Goal: Information Seeking & Learning: Learn about a topic

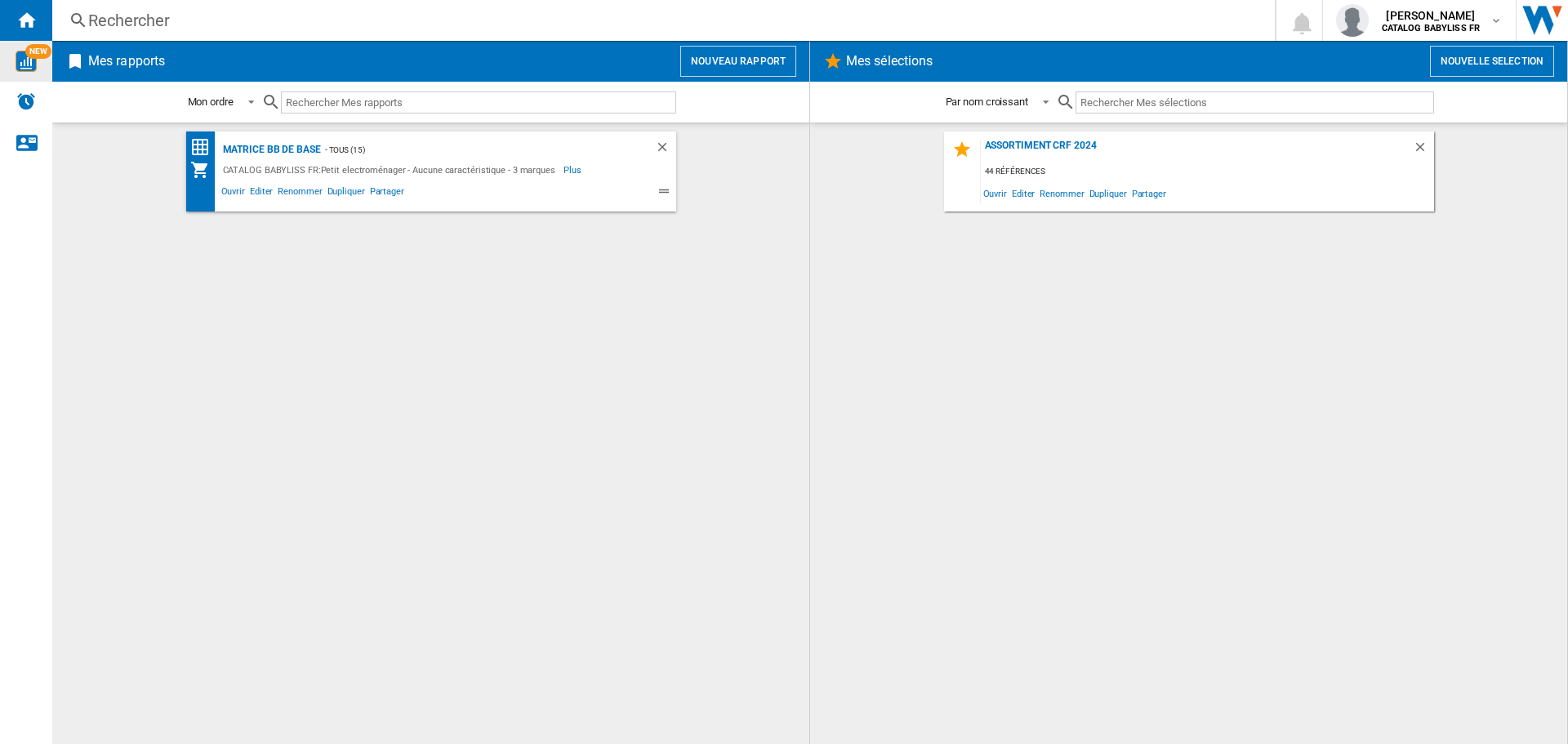
click at [23, 67] on img "WiseCard" at bounding box center [26, 61] width 21 height 21
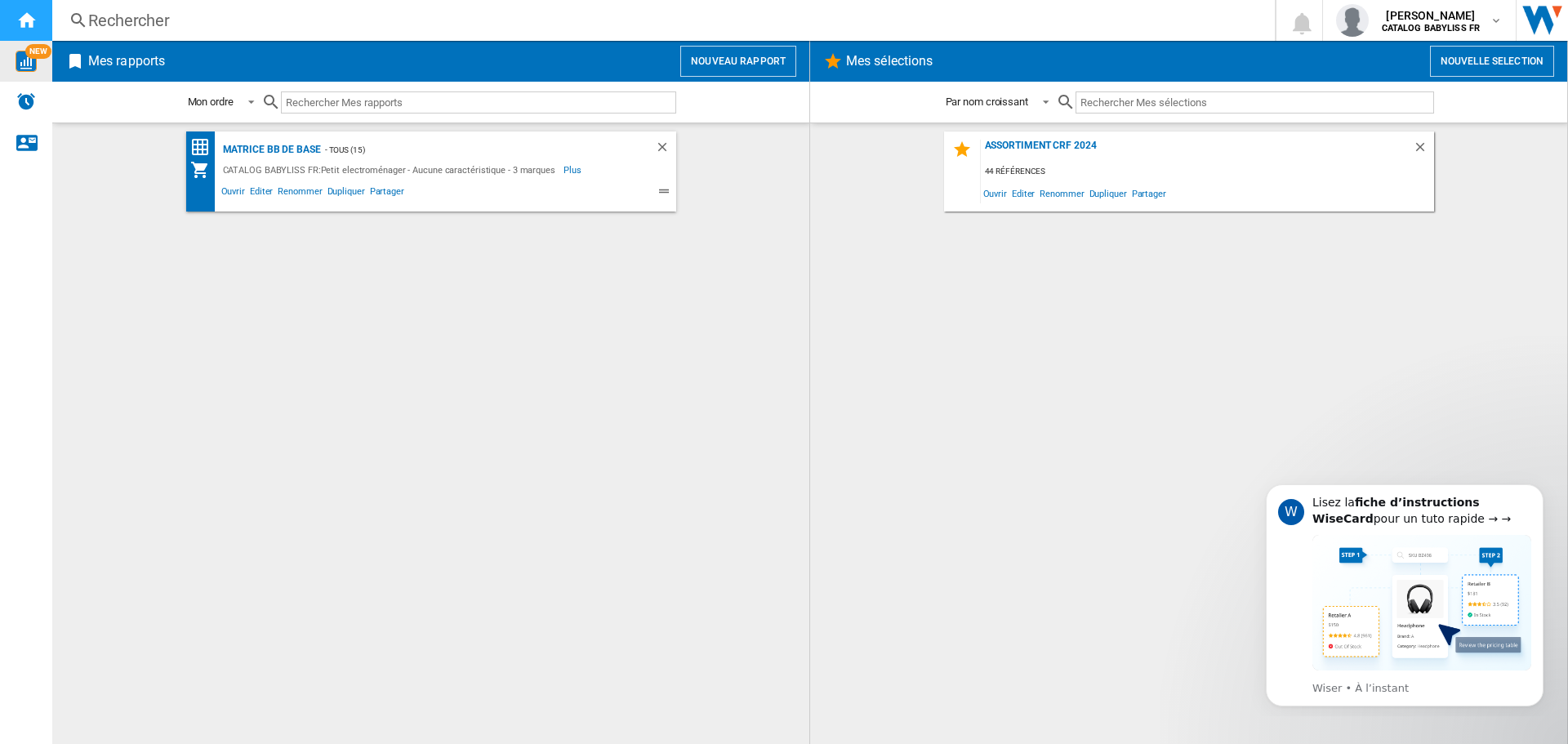
click at [32, 15] on ng-md-icon "Accueil" at bounding box center [26, 20] width 20 height 20
click at [186, 24] on div "Rechercher" at bounding box center [660, 20] width 1144 height 23
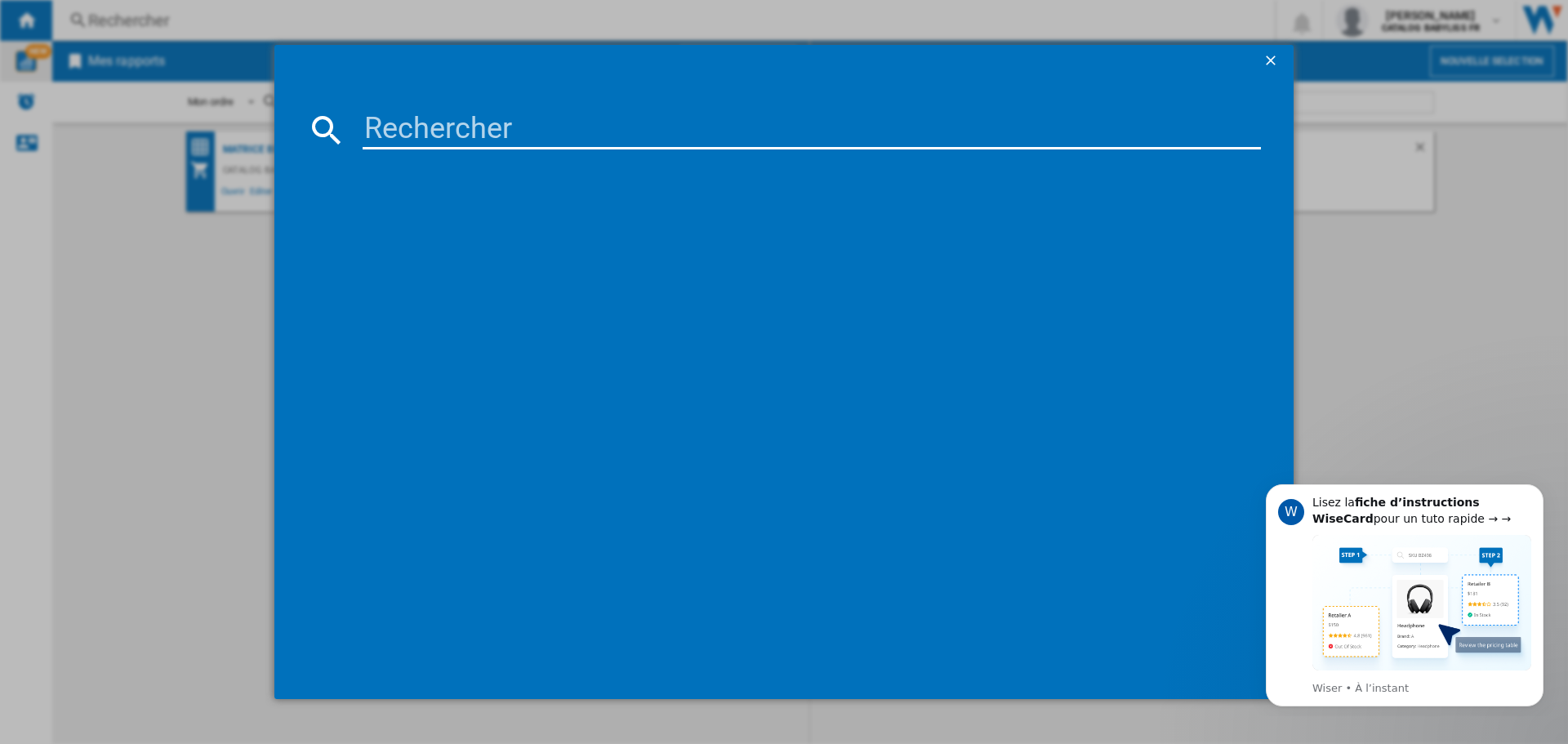
click at [452, 136] on input at bounding box center [812, 129] width 898 height 39
type input "GS108E"
click at [468, 228] on div "CONAIR STEAM ET IRON TURBO GS108E BLEU" at bounding box center [795, 235] width 882 height 16
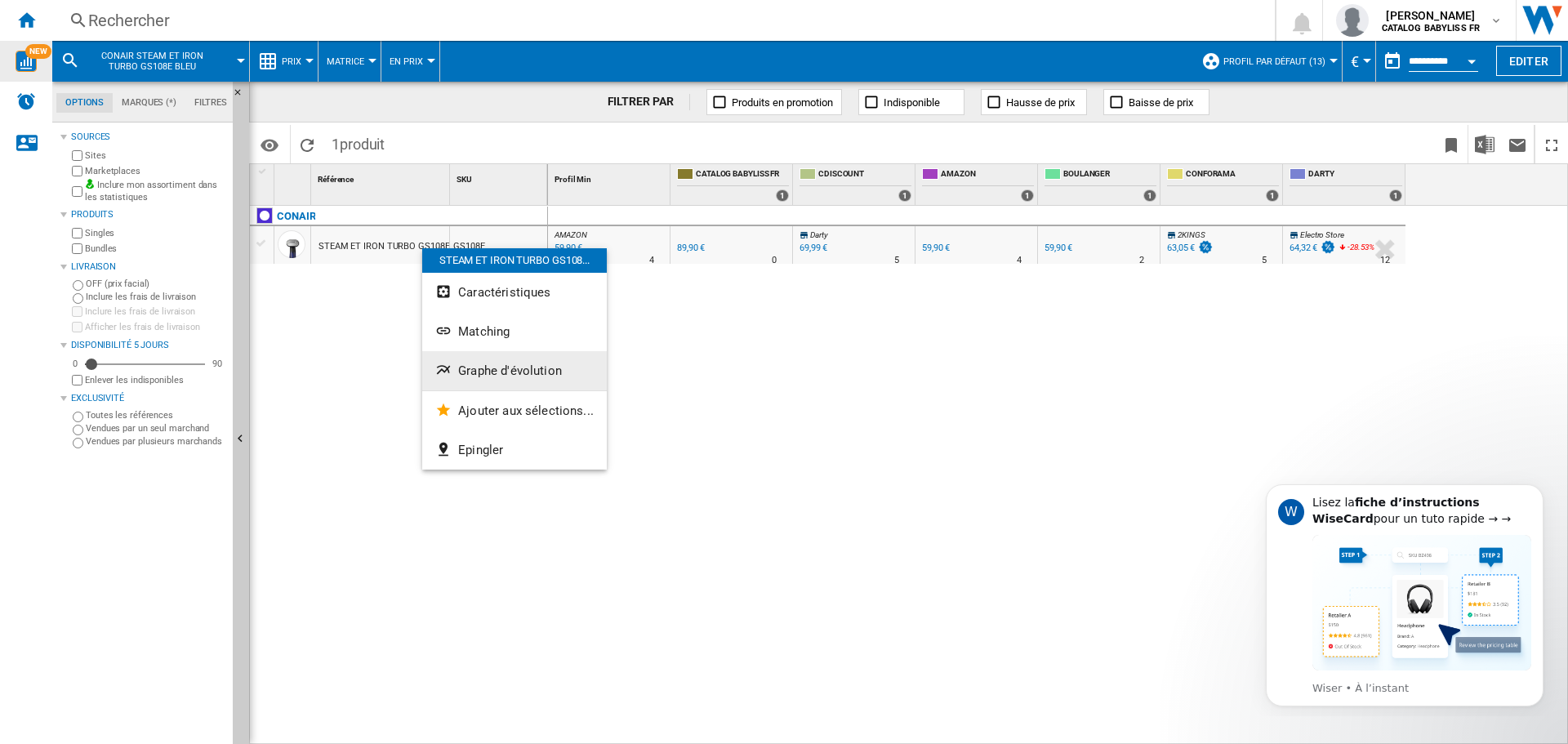
click at [517, 375] on span "Graphe d'évolution" at bounding box center [510, 370] width 104 height 15
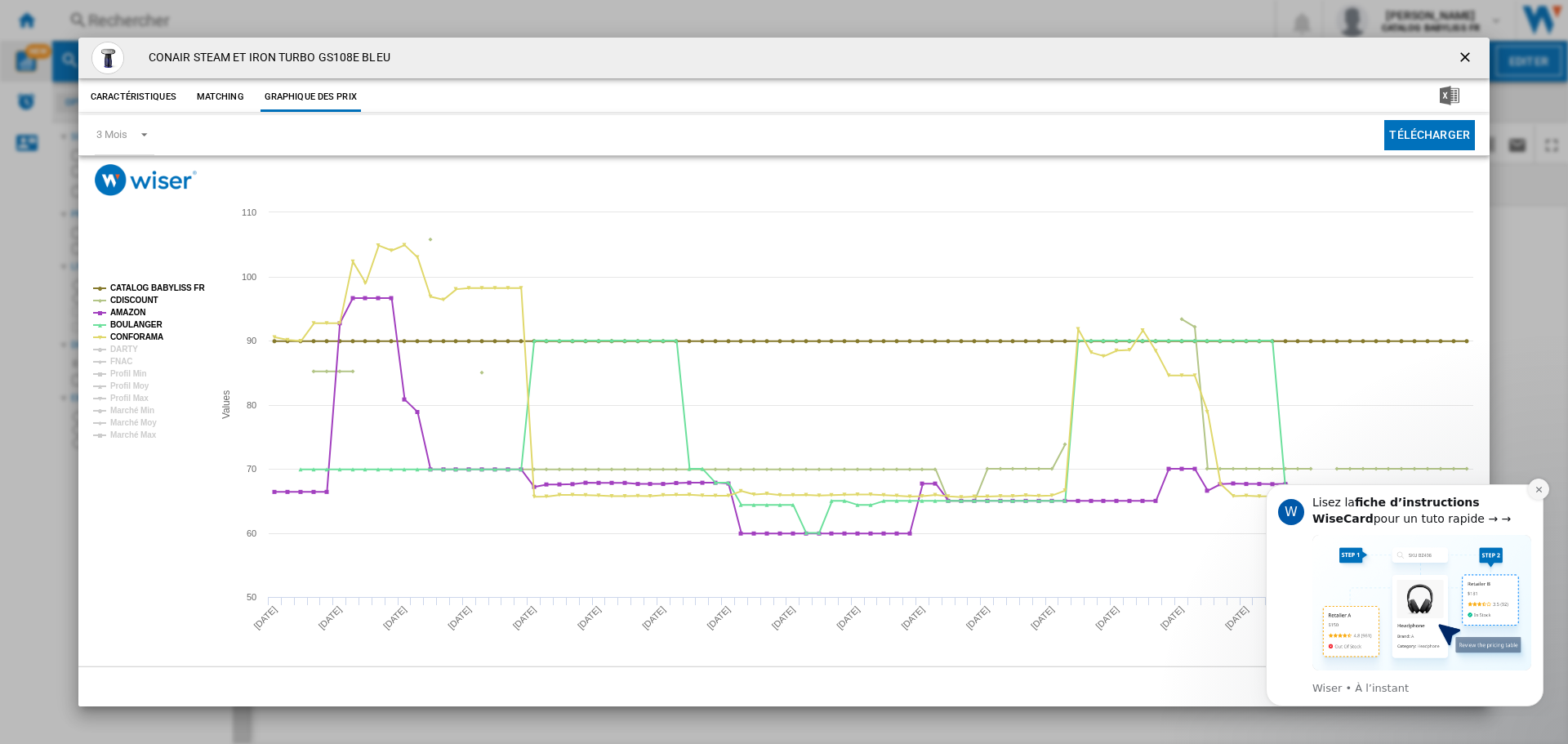
click at [1538, 492] on icon "Dismiss notification" at bounding box center [1538, 489] width 9 height 9
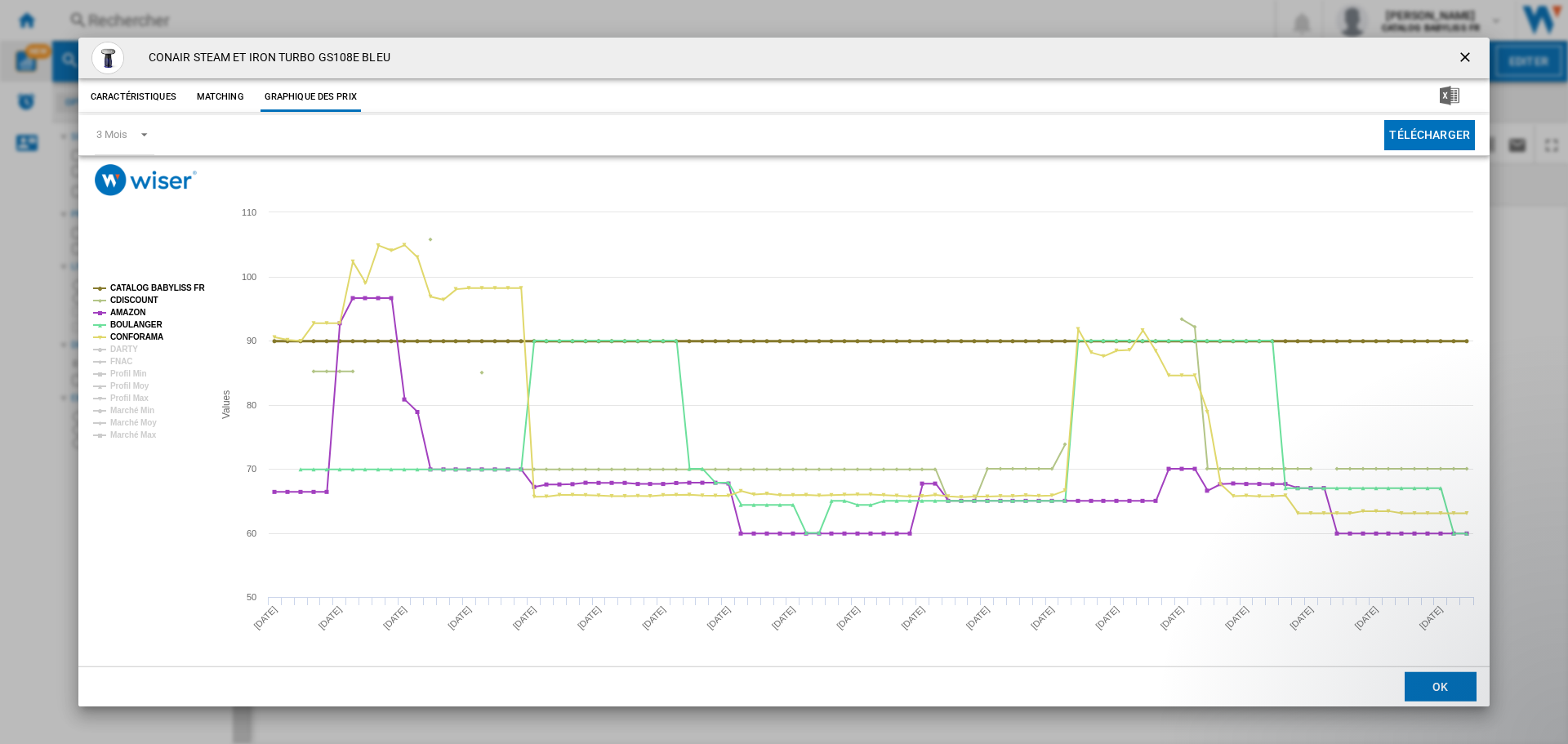
click at [136, 283] on tspan "CATALOG BABYLISS FR" at bounding box center [157, 287] width 95 height 9
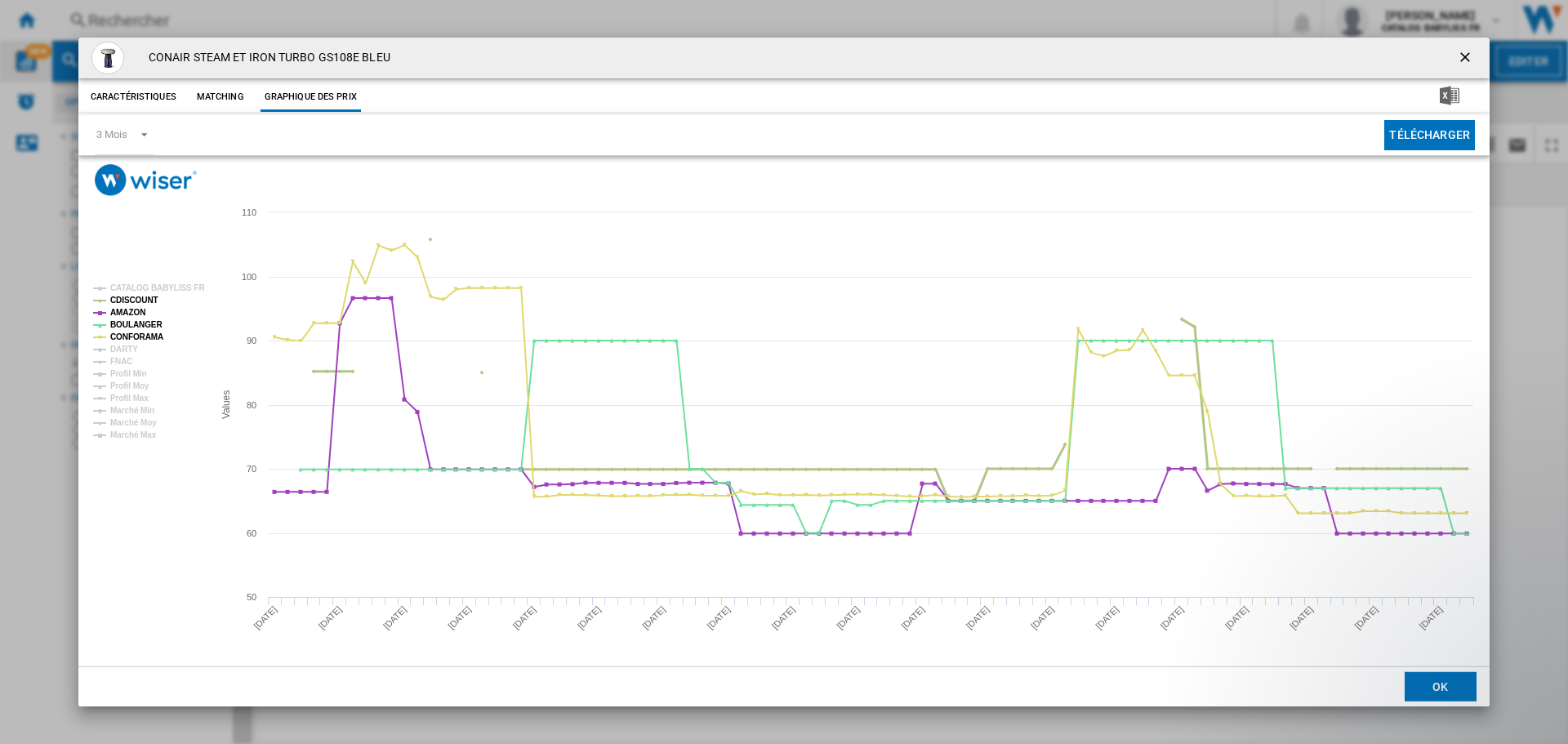
click at [135, 297] on tspan "CDISCOUNT" at bounding box center [134, 300] width 48 height 9
click at [135, 312] on tspan "AMAZON" at bounding box center [127, 312] width 35 height 9
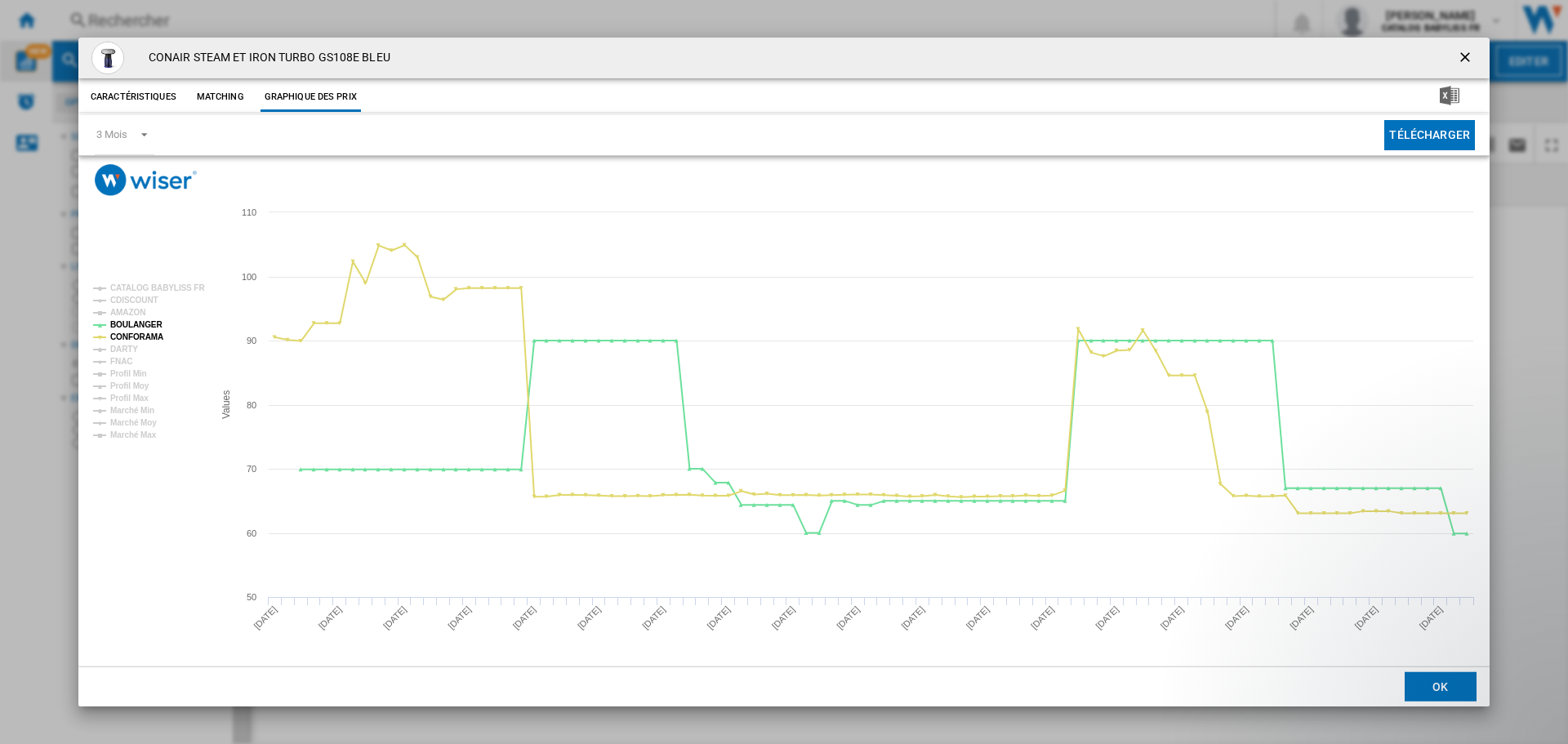
click at [136, 317] on tspan "AMAZON" at bounding box center [127, 312] width 35 height 9
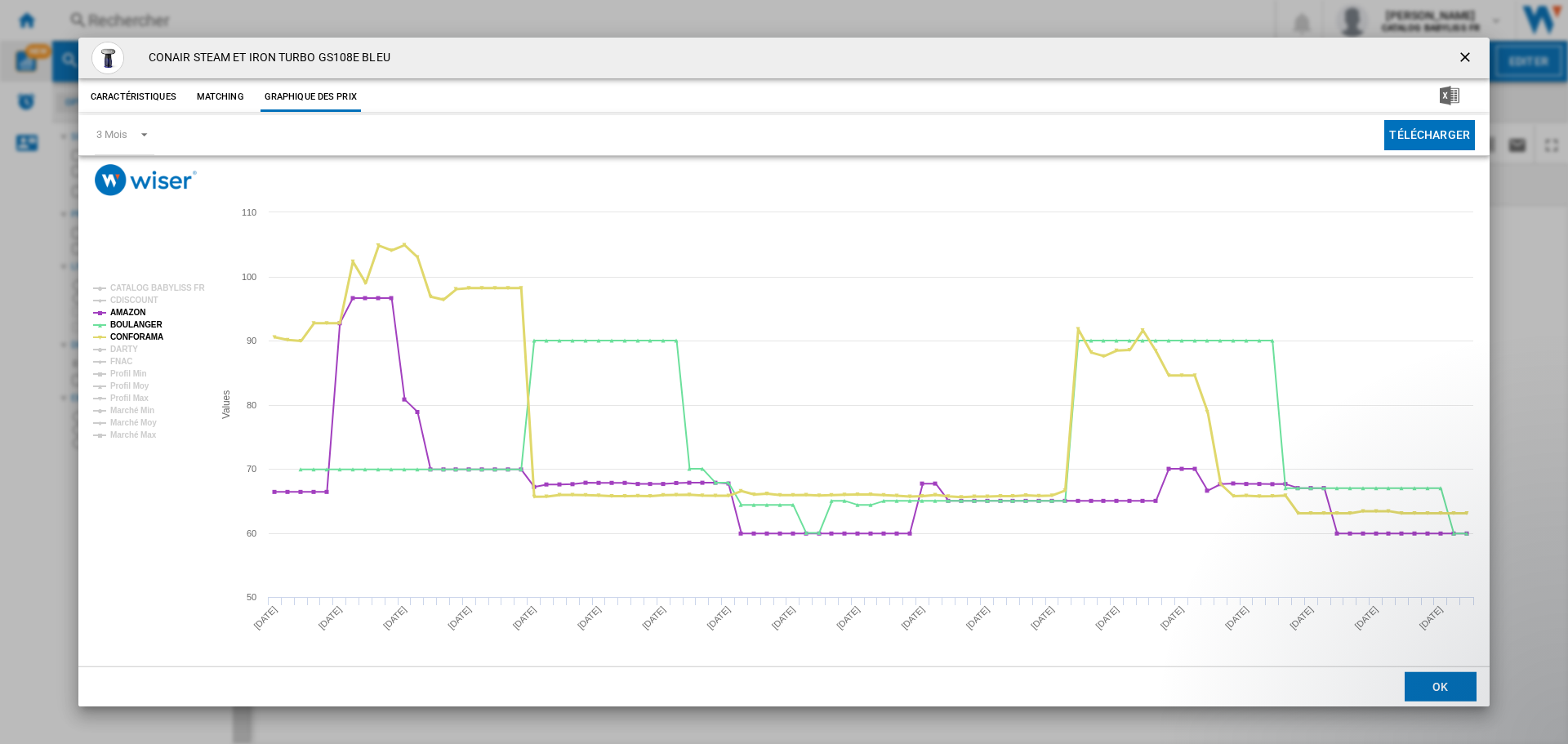
click at [136, 332] on tspan "CONFORAMA" at bounding box center [136, 336] width 53 height 9
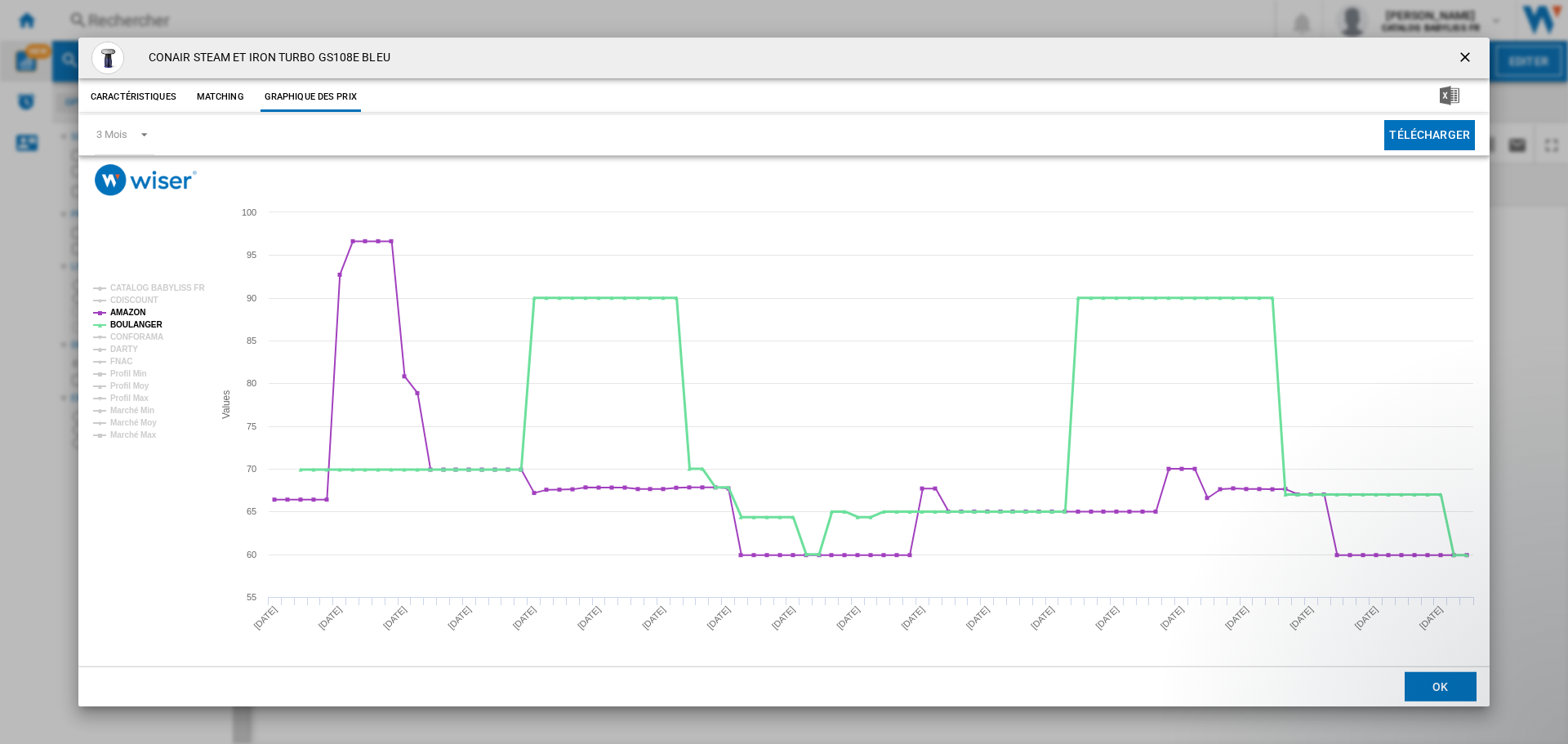
click at [132, 324] on tspan "BOULANGER" at bounding box center [136, 324] width 52 height 9
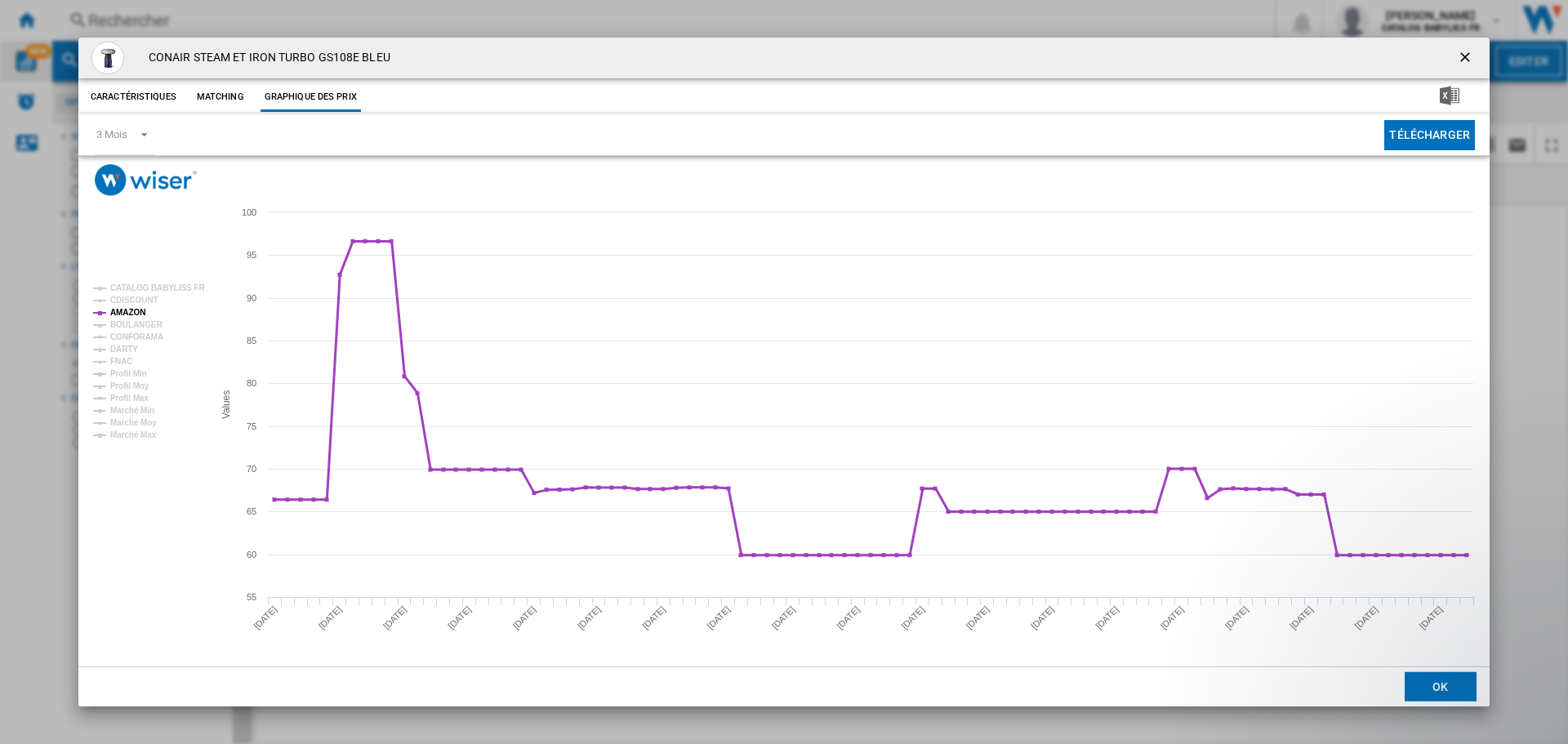
click at [131, 312] on tspan "AMAZON" at bounding box center [127, 312] width 35 height 9
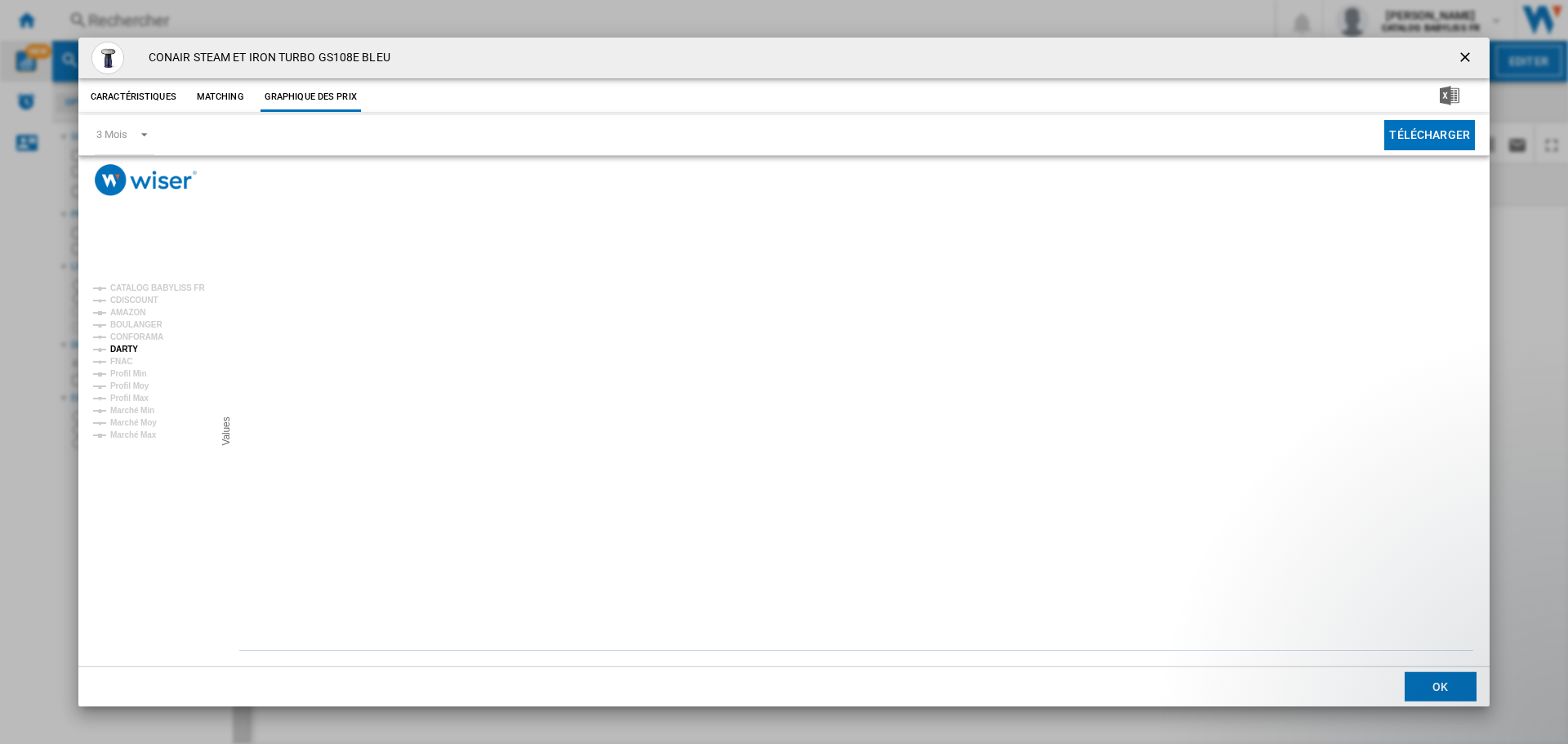
click at [118, 350] on tspan "DARTY" at bounding box center [124, 349] width 28 height 9
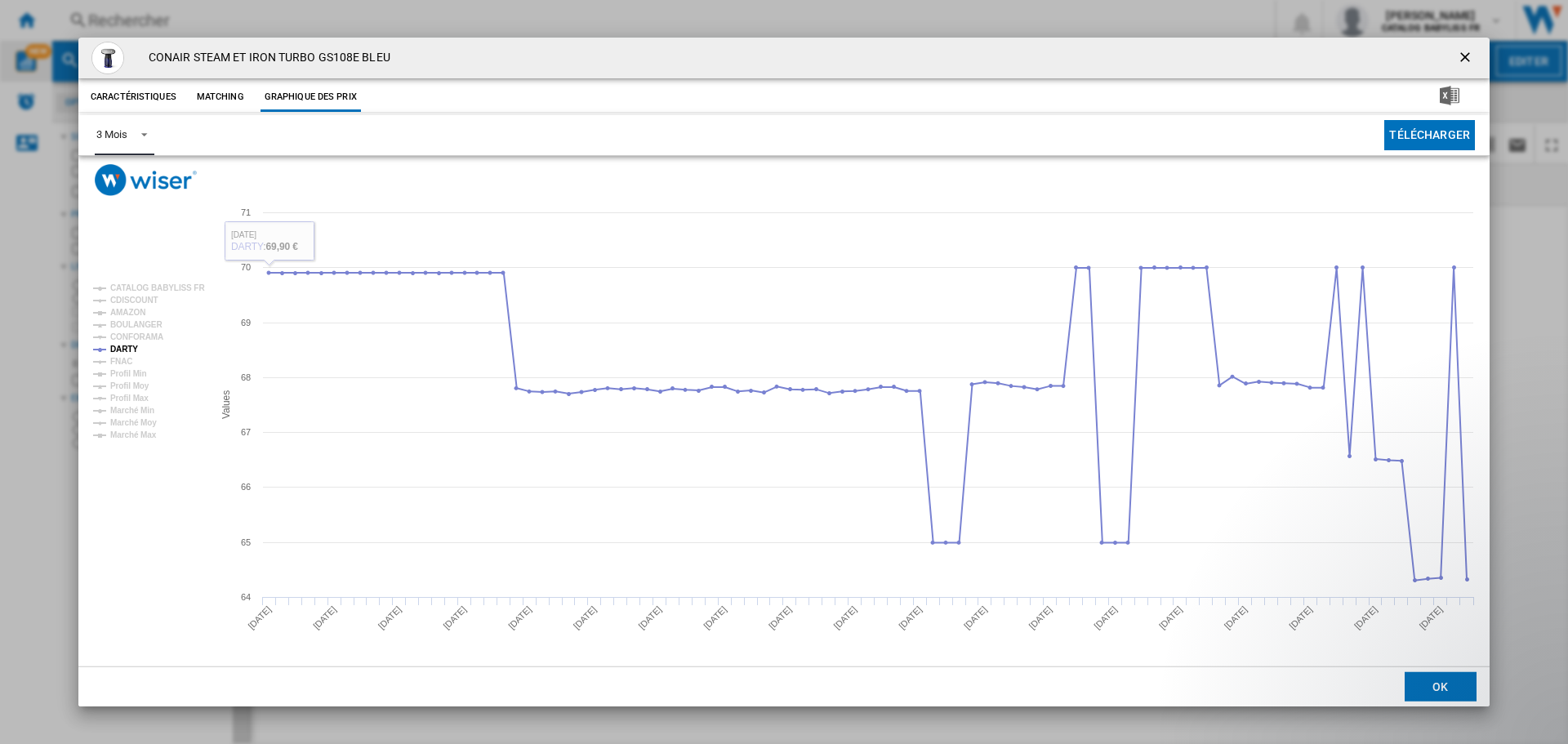
click at [141, 136] on span "Product popup" at bounding box center [140, 133] width 20 height 15
click at [131, 167] on md-option "6 Mois" at bounding box center [138, 174] width 111 height 39
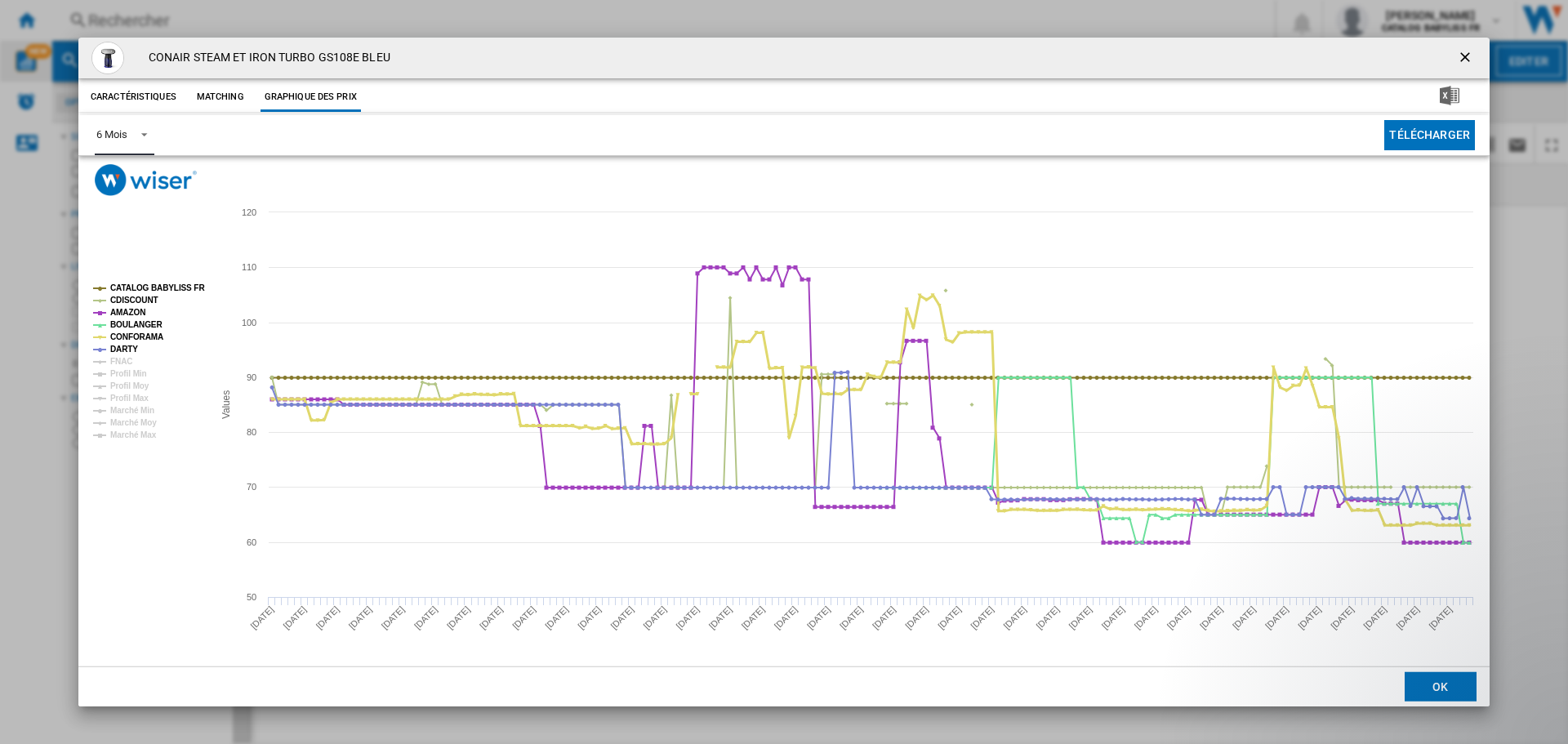
click at [149, 332] on tspan "CONFORAMA" at bounding box center [136, 336] width 53 height 9
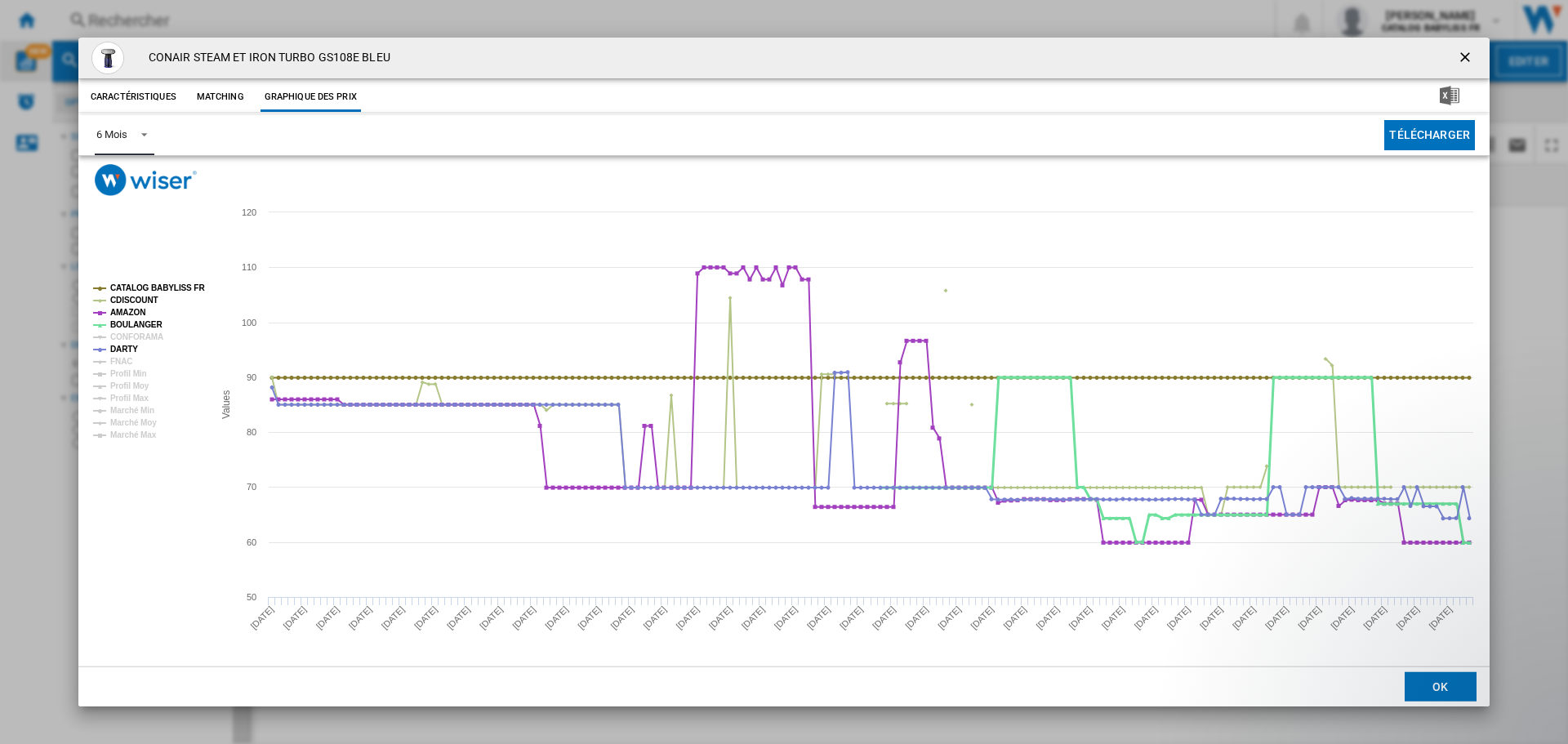
click at [139, 323] on tspan "BOULANGER" at bounding box center [136, 324] width 52 height 9
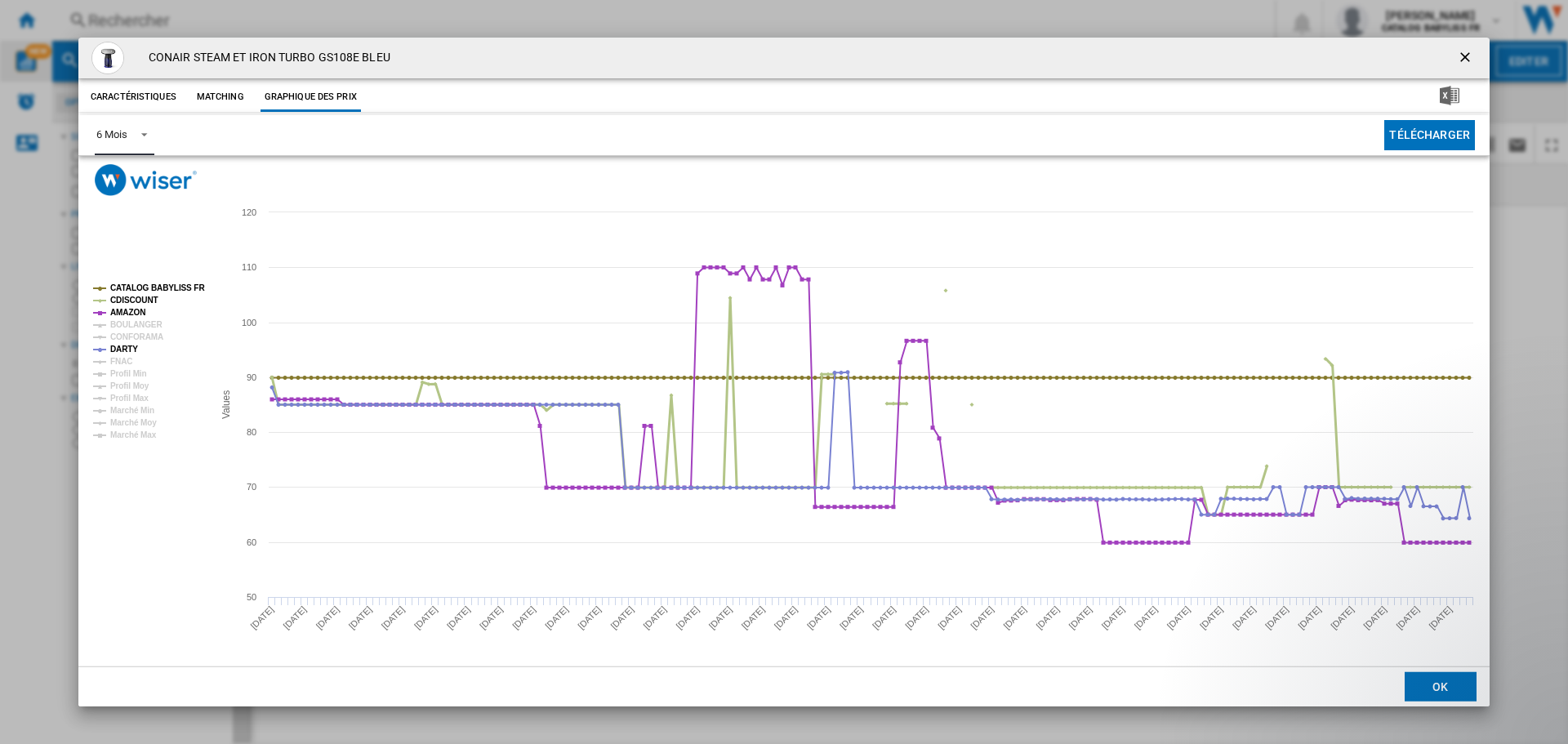
click at [136, 298] on tspan "CDISCOUNT" at bounding box center [134, 300] width 48 height 9
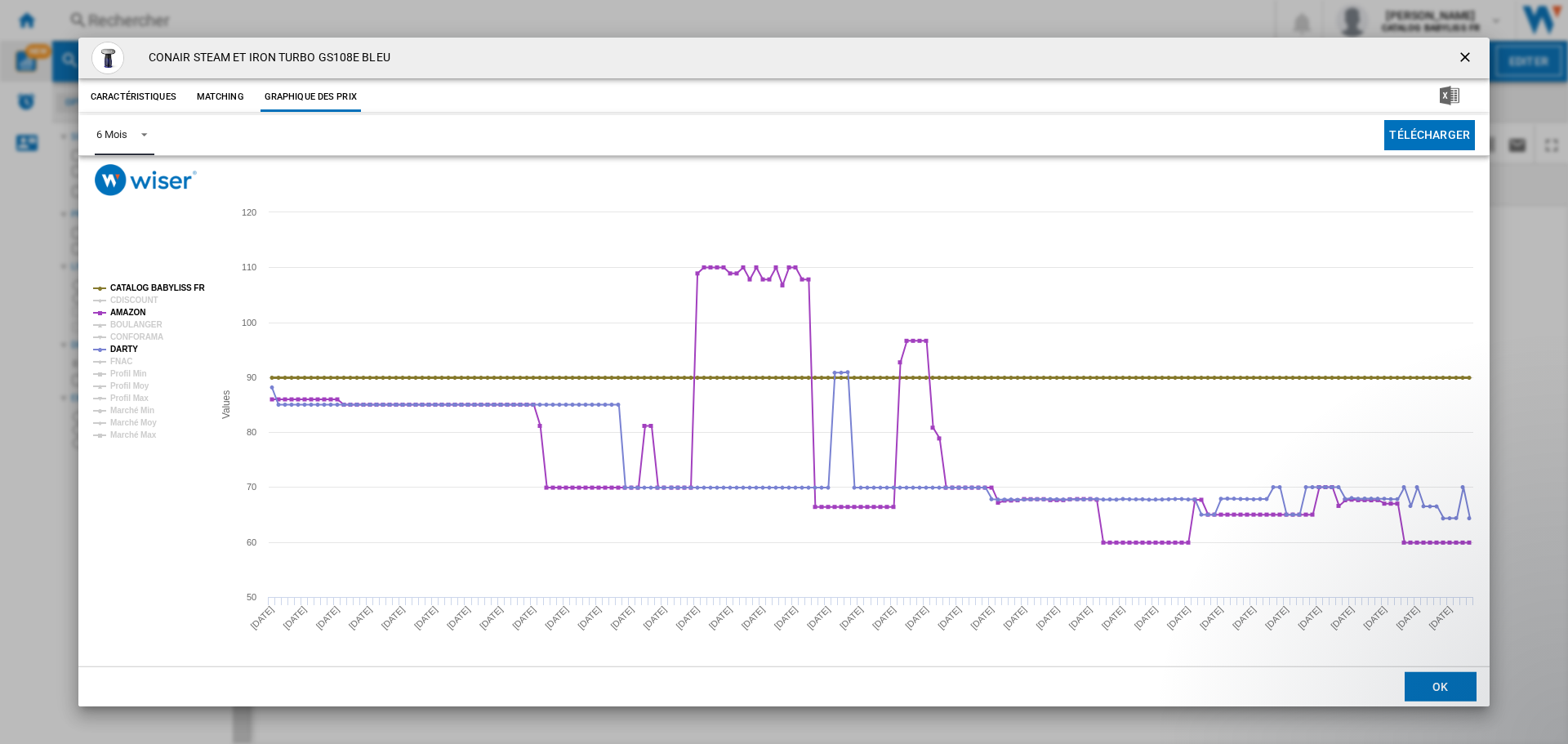
click at [136, 285] on tspan "CATALOG BABYLISS FR" at bounding box center [157, 287] width 95 height 9
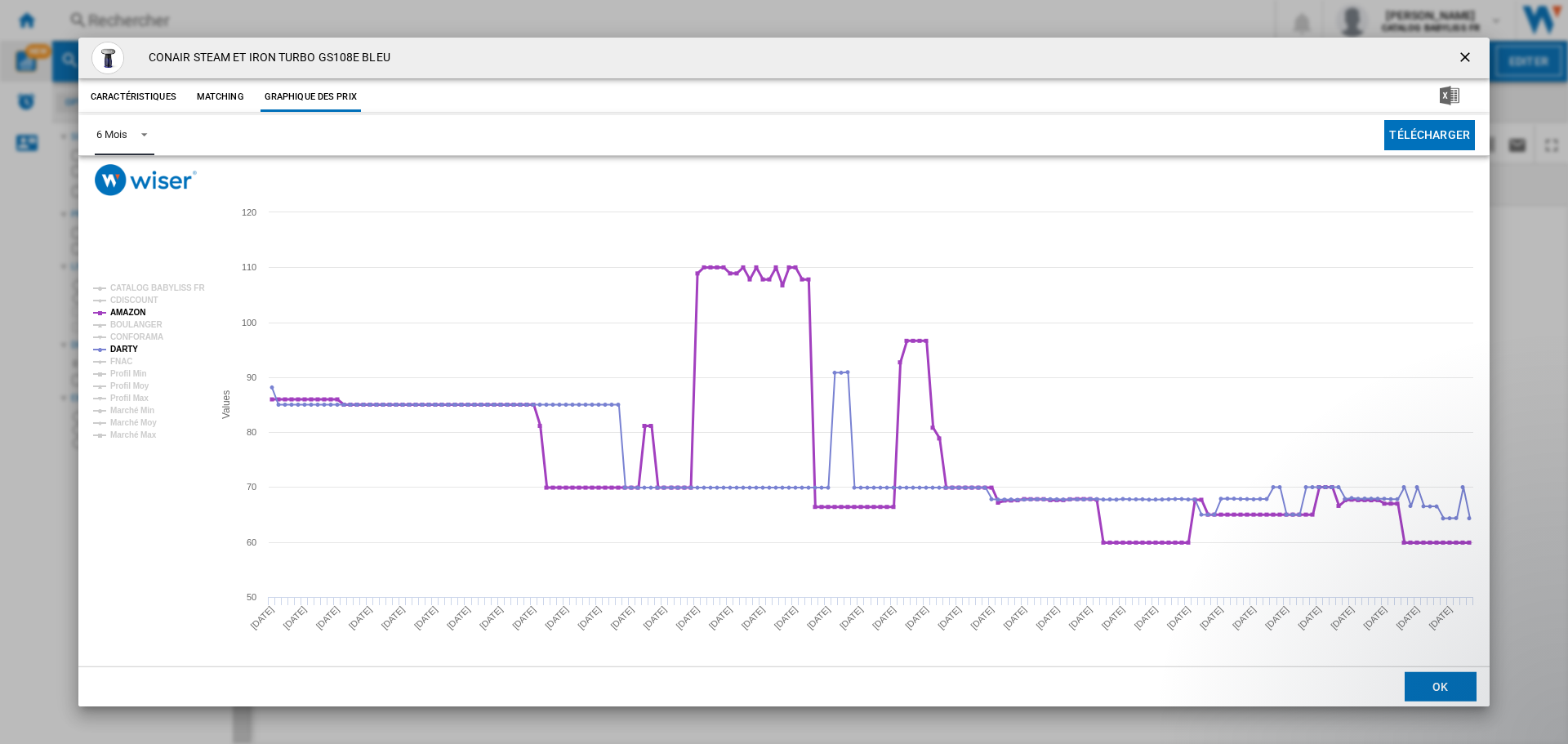
click at [138, 308] on tspan "AMAZON" at bounding box center [127, 312] width 35 height 9
